Goal: Navigation & Orientation: Find specific page/section

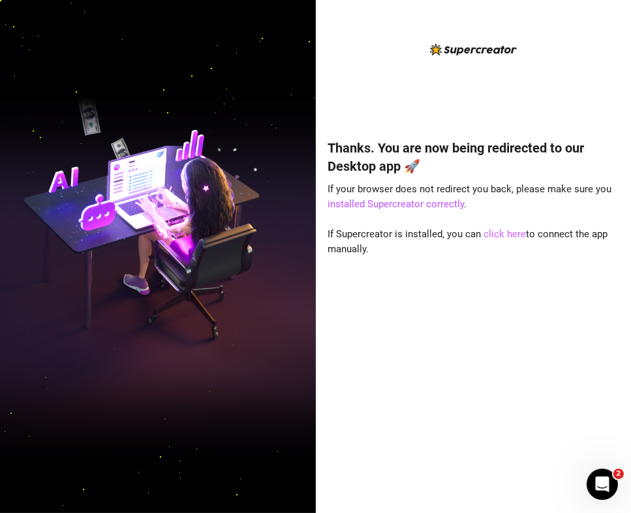
click at [501, 231] on link "click here" at bounding box center [504, 234] width 42 height 12
click at [489, 239] on link "click here" at bounding box center [504, 234] width 42 height 12
click at [107, 109] on img at bounding box center [158, 256] width 316 height 395
click at [122, 32] on div at bounding box center [158, 256] width 316 height 513
